Goal: Find specific page/section: Find specific page/section

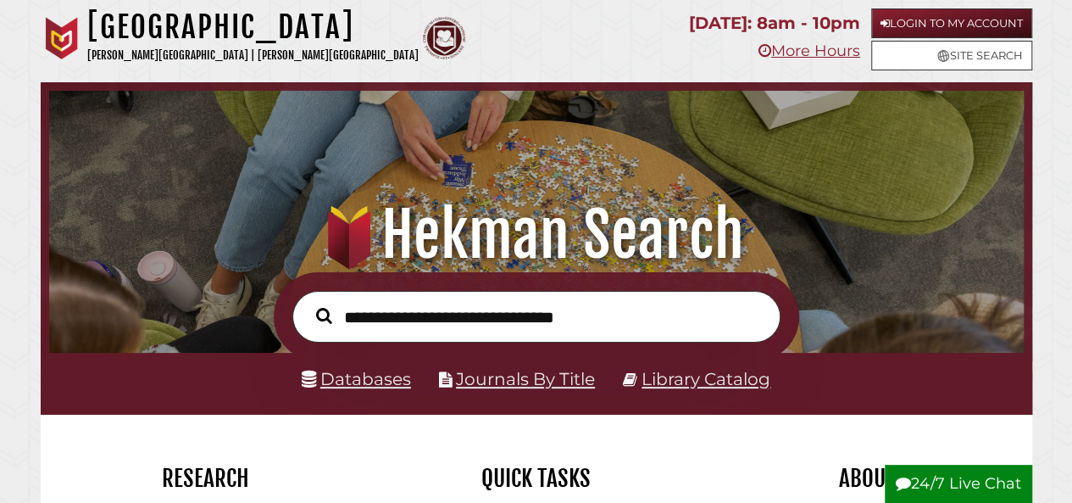
scroll to position [322, 966]
click at [476, 321] on input "text" at bounding box center [536, 317] width 488 height 52
click at [509, 375] on link "Journals By Title" at bounding box center [525, 378] width 139 height 21
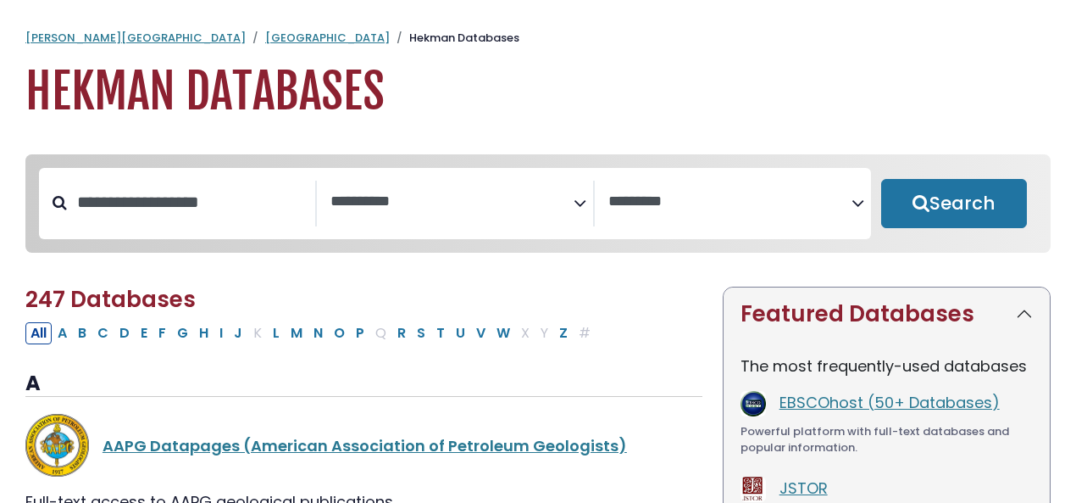
select select "Database Subject Filter"
select select "Database Vendors Filter"
click at [148, 333] on button "E" at bounding box center [144, 333] width 17 height 22
select select "Database Subject Filter"
select select "Database Vendors Filter"
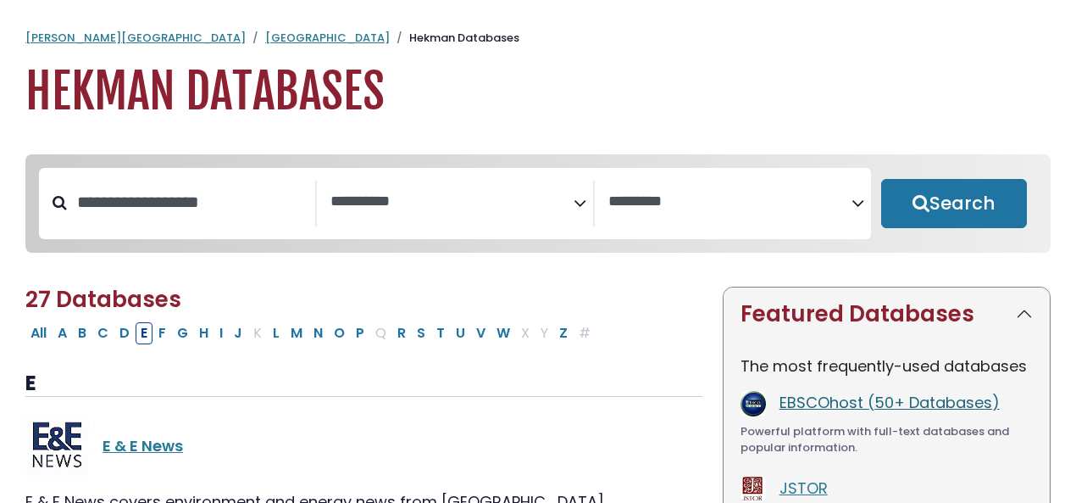
click at [800, 397] on link "EBSCOhost (50+ Databases)" at bounding box center [890, 402] width 220 height 21
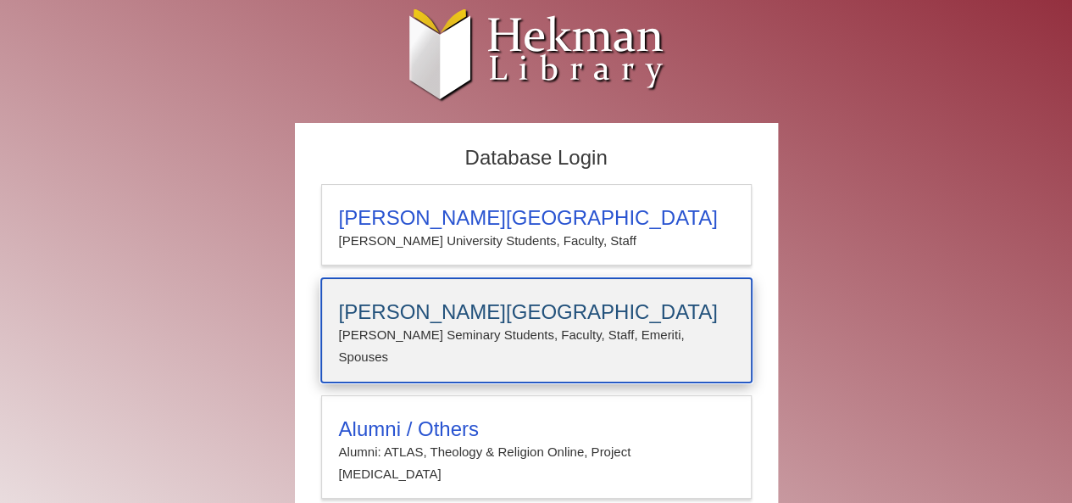
click at [431, 310] on h3 "[PERSON_NAME][GEOGRAPHIC_DATA]" at bounding box center [536, 312] width 395 height 24
